Goal: Task Accomplishment & Management: Manage account settings

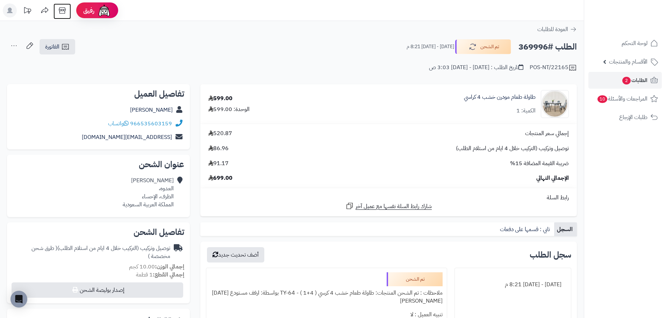
click at [59, 13] on icon at bounding box center [62, 10] width 14 height 14
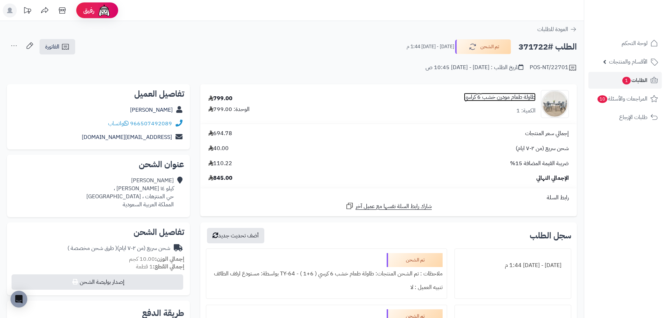
click at [499, 98] on link "طاولة طعام مودرن خشب 6 كراسي" at bounding box center [500, 97] width 72 height 8
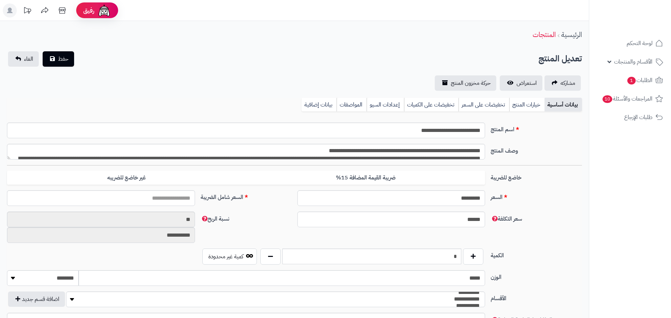
type input "*******"
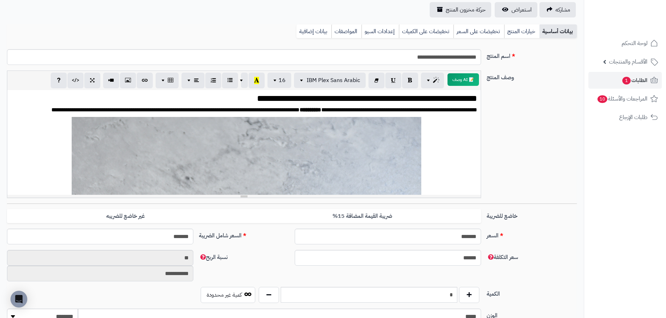
scroll to position [70, 0]
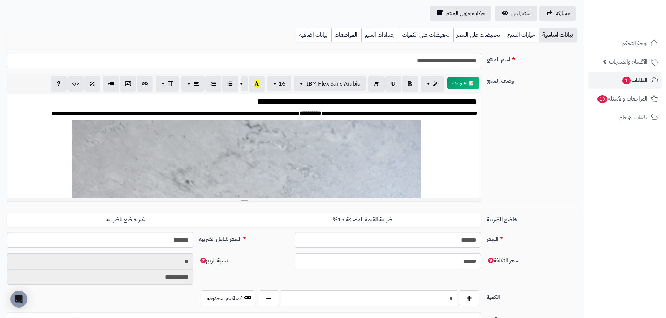
click at [526, 21] on div "**********" at bounding box center [292, 316] width 584 height 731
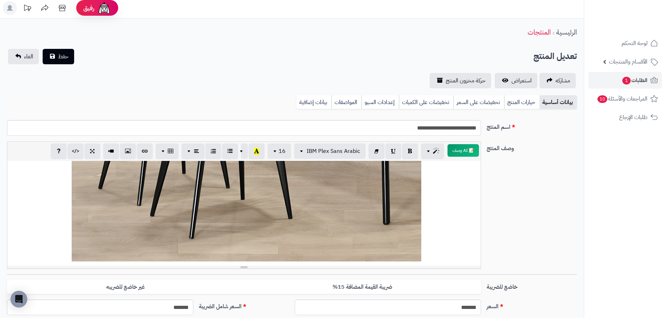
scroll to position [0, 0]
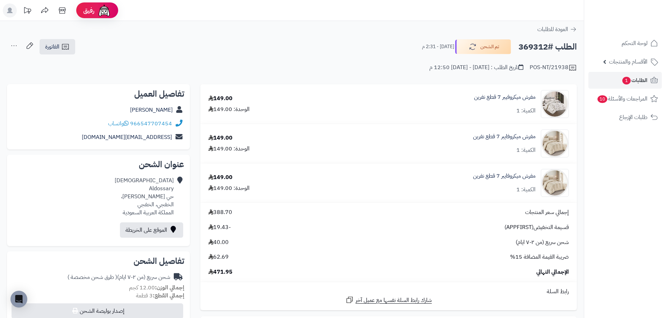
click at [534, 46] on h2 "الطلب #369312" at bounding box center [547, 47] width 58 height 14
copy h2 "369312"
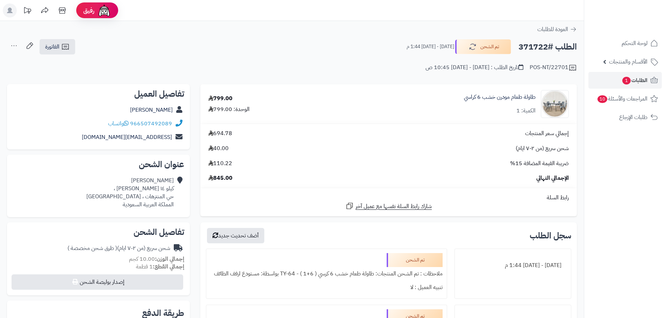
click at [508, 105] on div "طاولة طعام مودرن خشب 6 كراسي الكمية: 1" at bounding box center [500, 104] width 72 height 22
click at [505, 96] on link "طاولة طعام مودرن خشب 6 كراسي" at bounding box center [500, 97] width 72 height 8
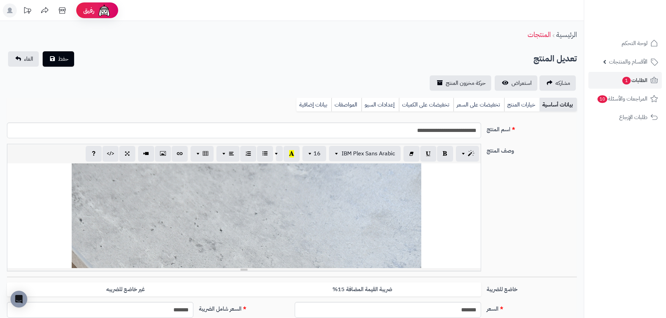
scroll to position [70, 0]
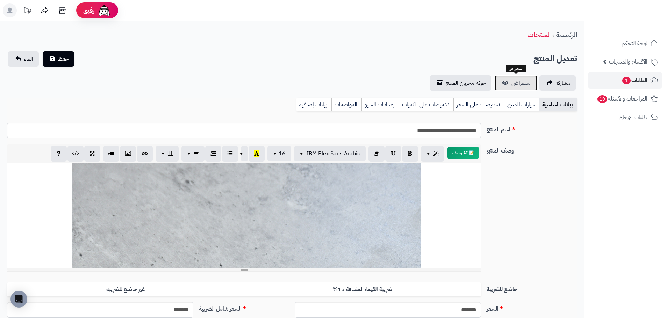
click at [528, 82] on span "استعراض" at bounding box center [521, 83] width 20 height 8
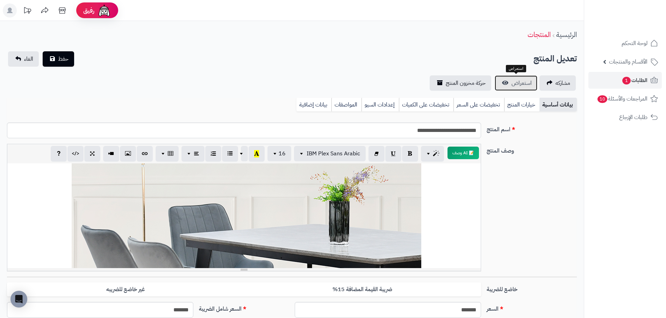
scroll to position [489, 0]
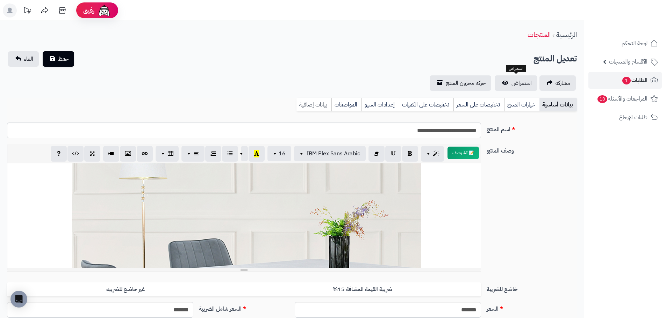
click at [317, 104] on link "بيانات إضافية" at bounding box center [313, 105] width 35 height 14
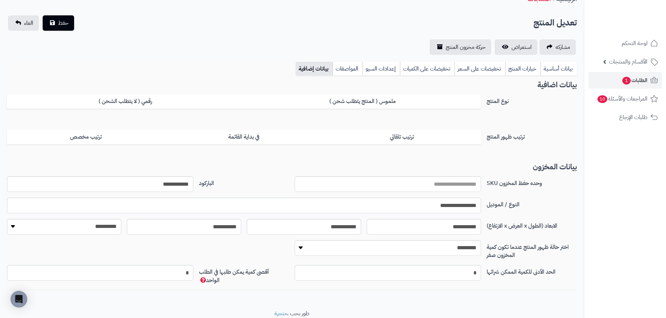
scroll to position [0, 0]
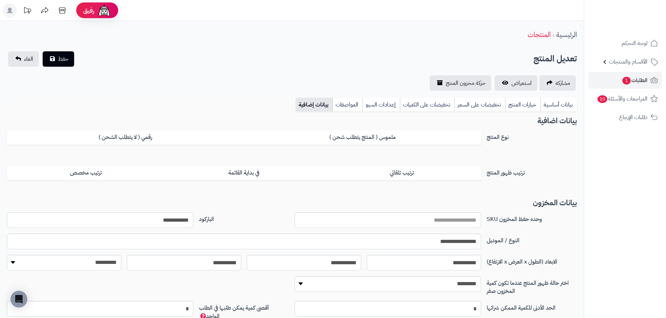
click at [167, 222] on input "**********" at bounding box center [100, 220] width 186 height 16
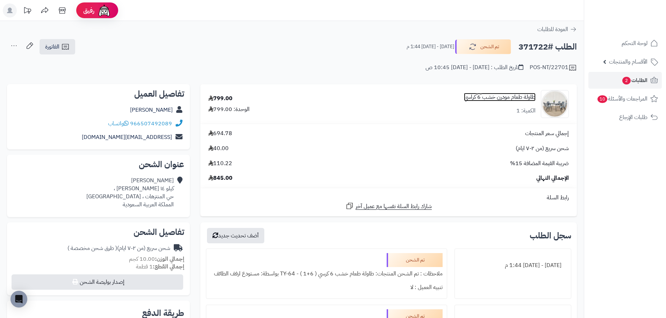
click at [495, 98] on link "طاولة طعام مودرن خشب 6 كراسي" at bounding box center [500, 97] width 72 height 8
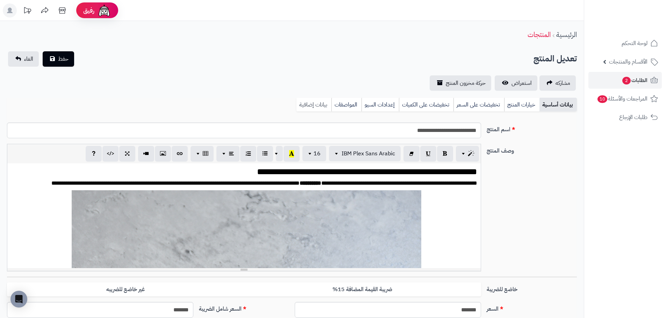
scroll to position [896, 0]
click at [314, 103] on link "بيانات إضافية" at bounding box center [313, 105] width 35 height 14
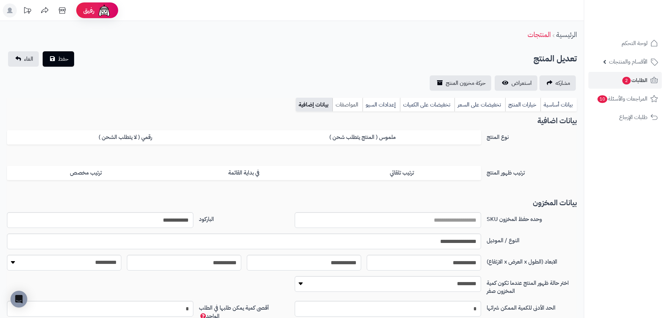
click at [348, 104] on link "المواصفات" at bounding box center [347, 105] width 30 height 14
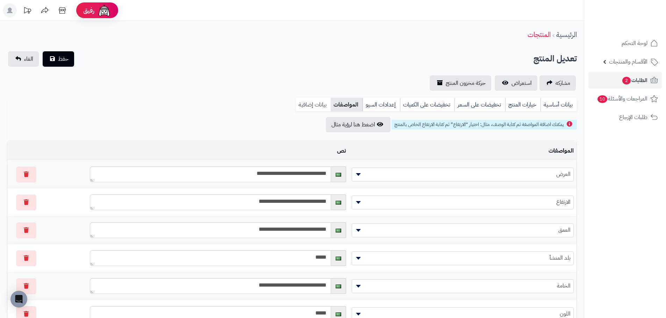
click at [316, 104] on link "بيانات إضافية" at bounding box center [313, 105] width 35 height 14
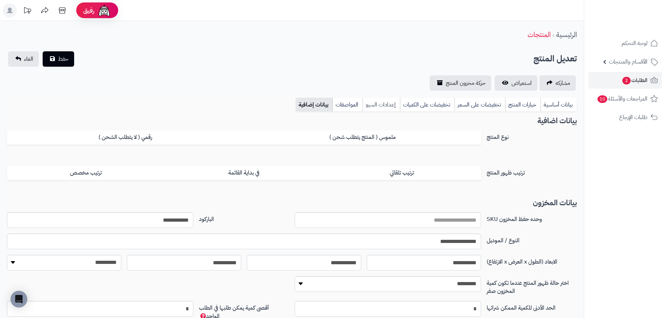
click at [392, 103] on link "إعدادات السيو" at bounding box center [380, 105] width 37 height 14
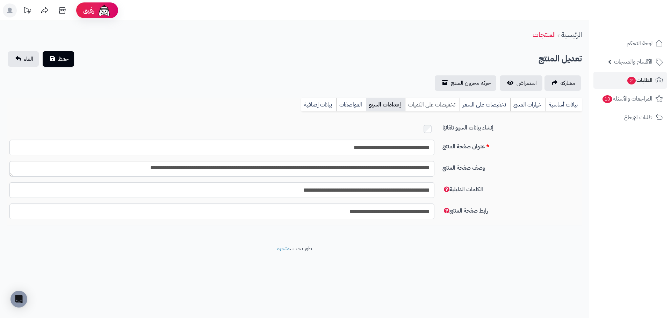
click at [431, 104] on link "تخفيضات على الكميات" at bounding box center [432, 105] width 55 height 14
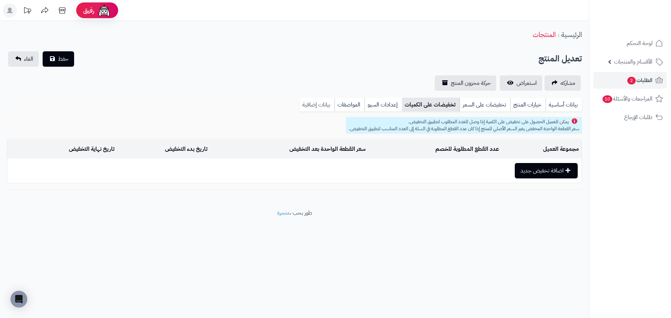
click at [319, 105] on link "بيانات إضافية" at bounding box center [316, 105] width 35 height 14
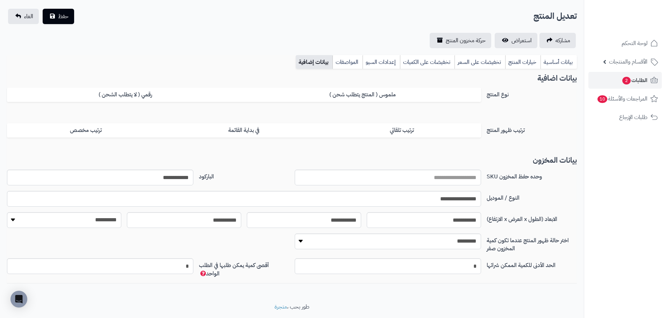
scroll to position [0, 0]
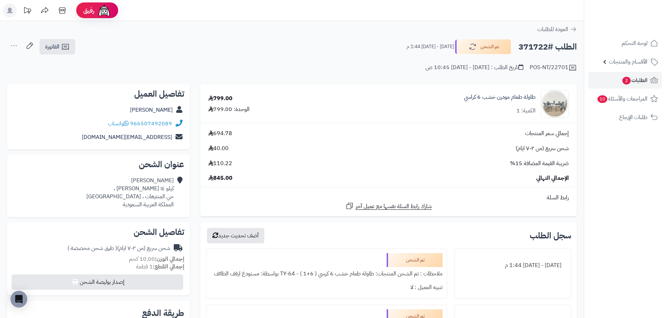
click at [538, 45] on h2 "الطلب #371722" at bounding box center [547, 47] width 58 height 14
copy h2 "371722"
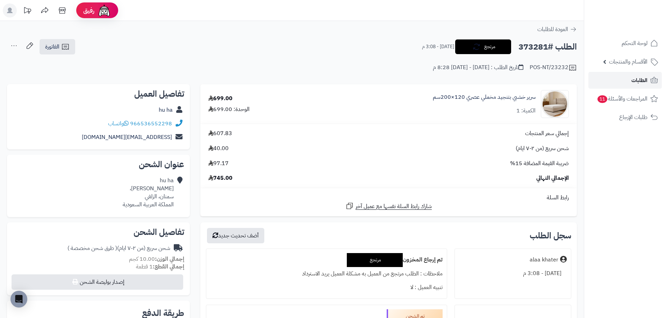
click at [639, 79] on span "الطلبات" at bounding box center [639, 80] width 16 height 10
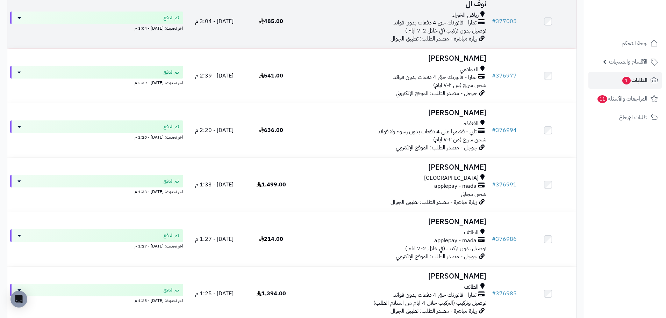
scroll to position [280, 0]
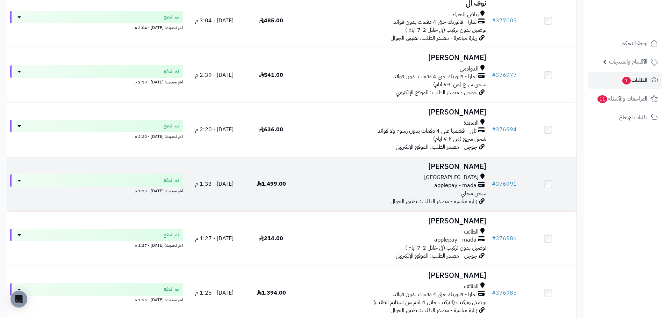
click at [361, 189] on div "applepay - mada" at bounding box center [394, 186] width 184 height 8
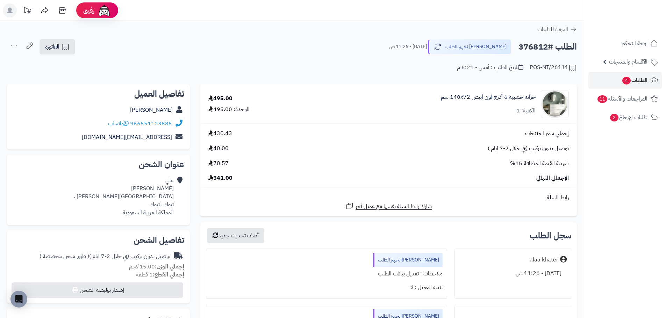
click at [537, 46] on h2 "الطلب #376812" at bounding box center [547, 47] width 58 height 14
copy h2 "376812"
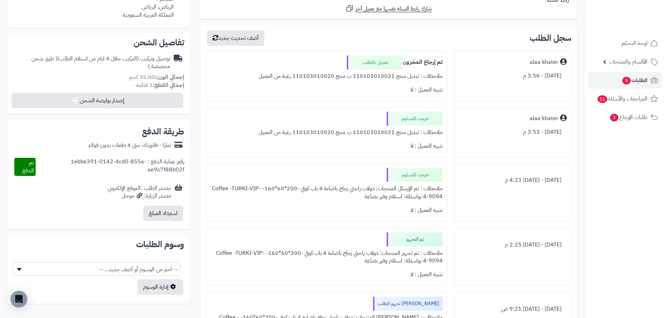
scroll to position [245, 0]
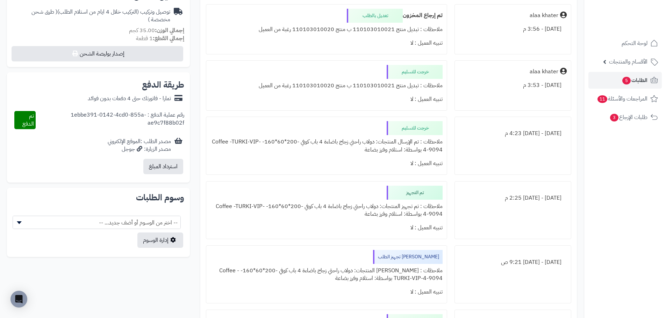
click at [377, 88] on div "ملاحظات : تبديل منتج 110103010021 ب منتج 110103010020 رغبة من العميل" at bounding box center [326, 86] width 232 height 14
copy div "110103010021"
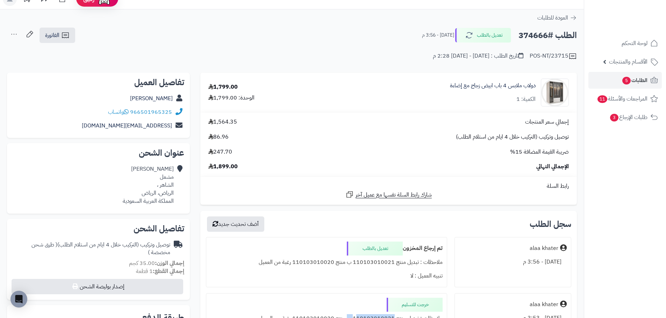
scroll to position [0, 0]
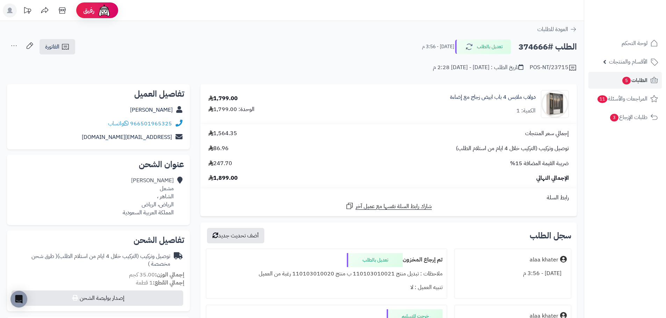
click at [534, 46] on h2 "الطلب #374666" at bounding box center [547, 47] width 58 height 14
copy h2 "374666"
click at [524, 148] on span "توصيل وتركيب (التركيب خلال 4 ايام من استلام الطلب)" at bounding box center [512, 149] width 113 height 8
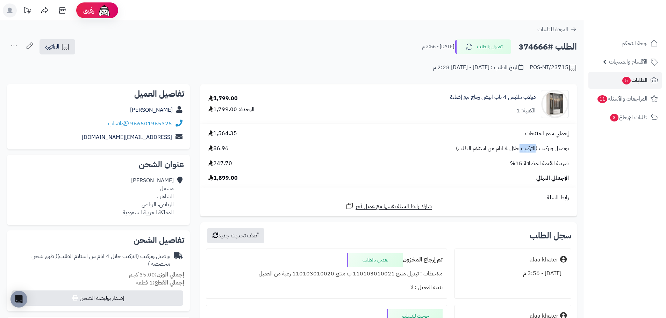
click at [524, 148] on span "توصيل وتركيب (التركيب خلال 4 ايام من استلام الطلب)" at bounding box center [512, 149] width 113 height 8
copy div "توصيل وتركيب (التركيب خلال 4 ايام من استلام الطلب)"
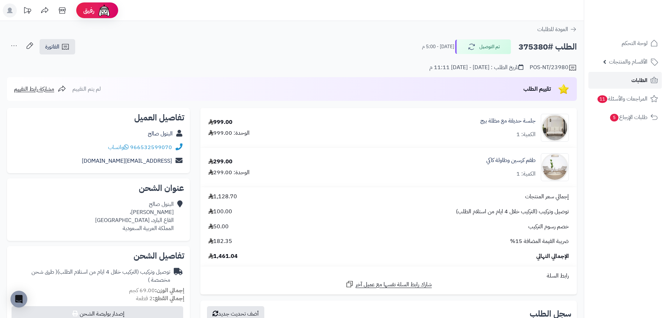
click at [629, 85] on link "الطلبات" at bounding box center [624, 80] width 73 height 17
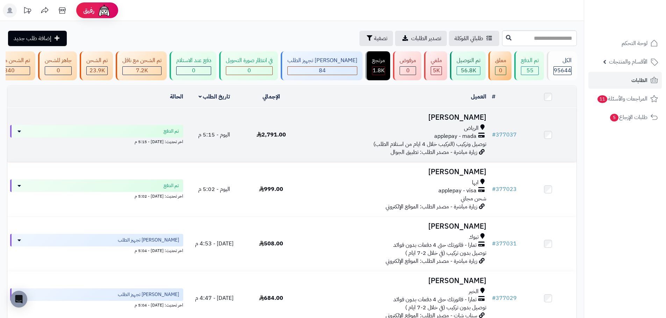
click at [309, 145] on div "الرياض applepay - mada توصيل وتركيب (التركيب خلال 4 ايام من استلام الطلب)" at bounding box center [394, 136] width 184 height 24
